Goal: Information Seeking & Learning: Learn about a topic

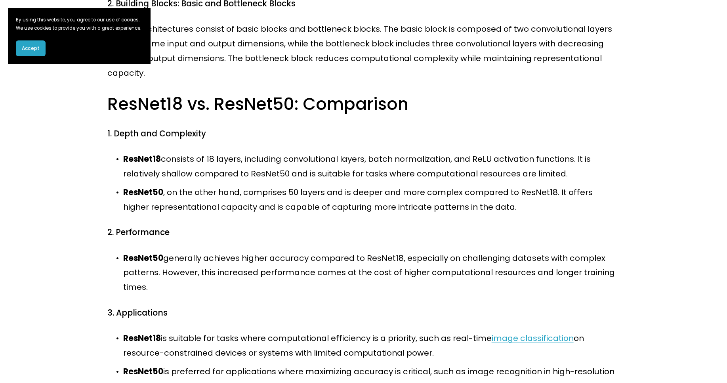
scroll to position [290, 0]
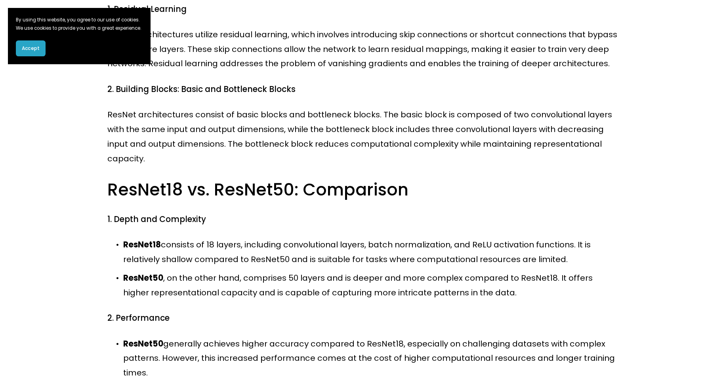
click at [40, 46] on button "Accept" at bounding box center [31, 48] width 30 height 16
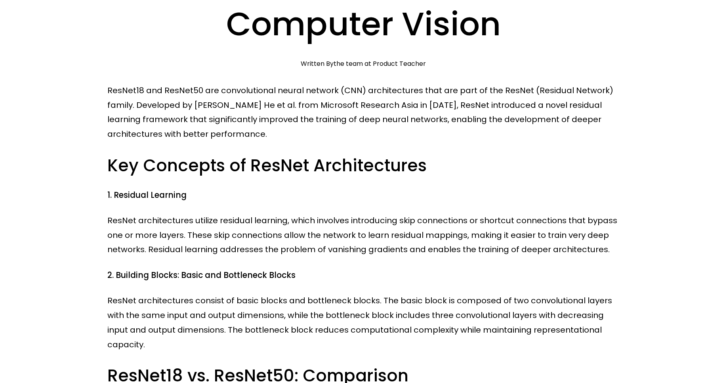
scroll to position [0, 0]
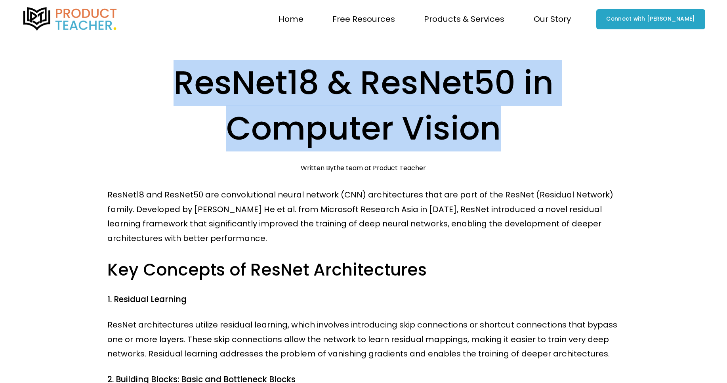
drag, startPoint x: 506, startPoint y: 128, endPoint x: 180, endPoint y: 57, distance: 333.6
click at [527, 144] on h1 "ResNet18 & ResNet50 in Computer Vision" at bounding box center [363, 105] width 512 height 91
drag, startPoint x: 521, startPoint y: 141, endPoint x: 168, endPoint y: 81, distance: 358.3
click at [168, 81] on h1 "ResNet18 & ResNet50 in Computer Vision" at bounding box center [363, 105] width 512 height 91
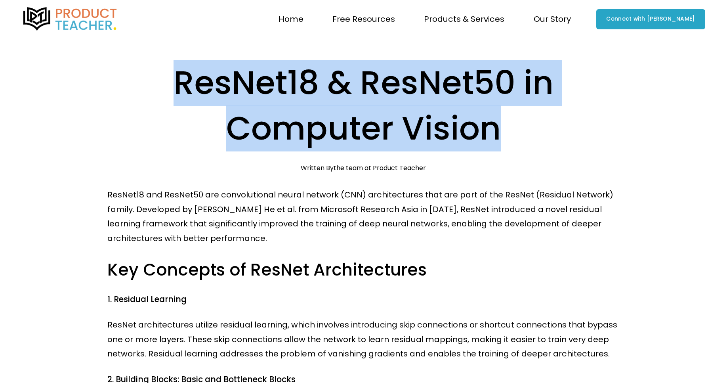
click at [516, 134] on h1 "ResNet18 & ResNet50 in Computer Vision" at bounding box center [363, 105] width 512 height 91
drag, startPoint x: 519, startPoint y: 138, endPoint x: 207, endPoint y: 44, distance: 325.6
click at [562, 145] on h1 "ResNet18 & ResNet50 in Computer Vision" at bounding box center [363, 105] width 512 height 91
drag, startPoint x: 548, startPoint y: 145, endPoint x: 177, endPoint y: 63, distance: 379.2
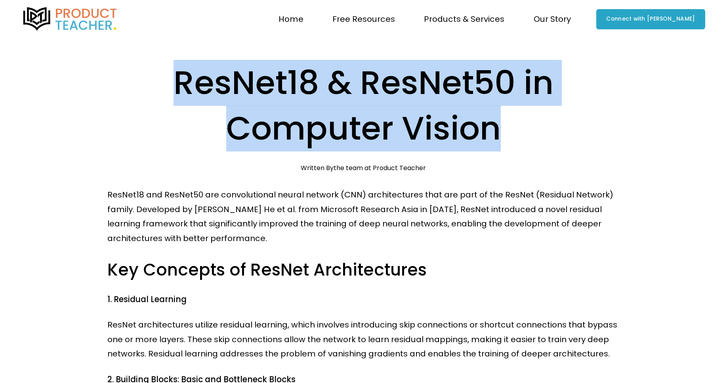
click at [177, 63] on h1 "ResNet18 & ResNet50 in Computer Vision" at bounding box center [363, 105] width 512 height 91
click at [536, 139] on h1 "ResNet18 & ResNet50 in Computer Vision" at bounding box center [363, 105] width 512 height 91
drag, startPoint x: 536, startPoint y: 139, endPoint x: 174, endPoint y: 69, distance: 368.6
click at [174, 69] on h1 "ResNet18 & ResNet50 in Computer Vision" at bounding box center [363, 105] width 512 height 91
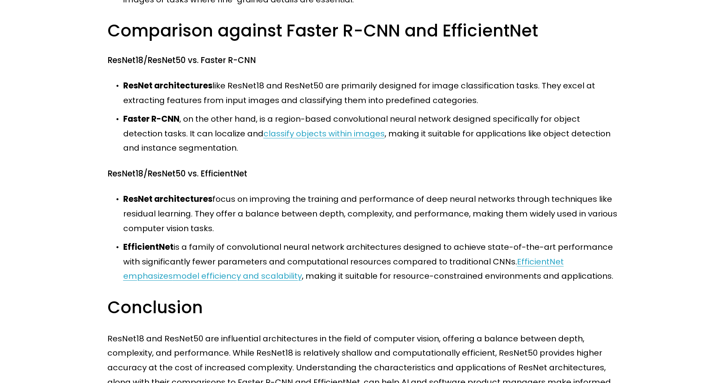
scroll to position [855, 0]
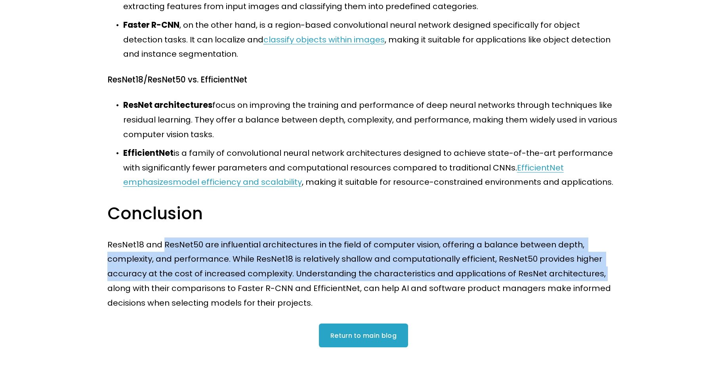
drag, startPoint x: 190, startPoint y: 247, endPoint x: 608, endPoint y: 274, distance: 419.4
click at [608, 274] on p "ResNet18 and ResNet50 are influential architectures in the field of computer vi…" at bounding box center [363, 273] width 512 height 73
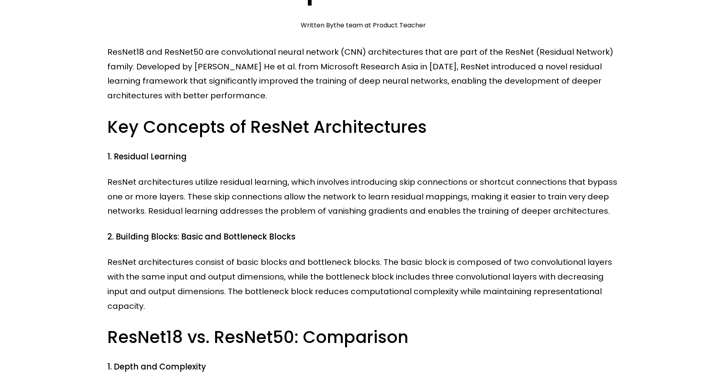
scroll to position [0, 0]
